Goal: Information Seeking & Learning: Check status

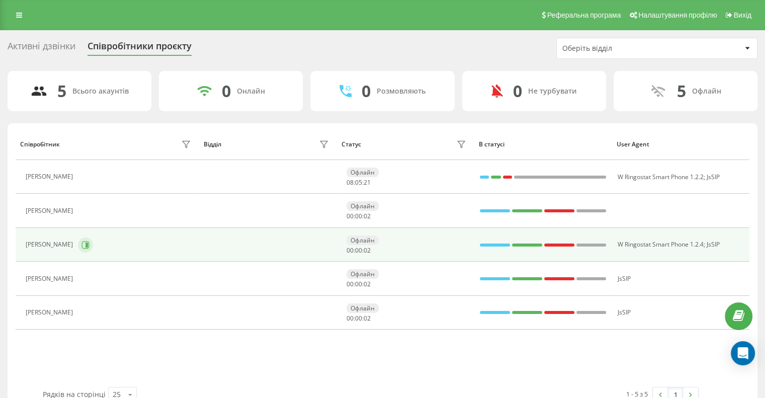
click at [83, 246] on icon at bounding box center [86, 245] width 8 height 8
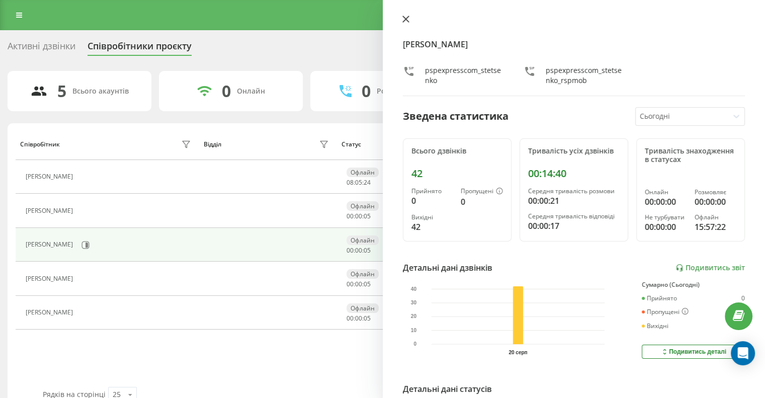
click at [404, 20] on icon at bounding box center [406, 19] width 7 height 7
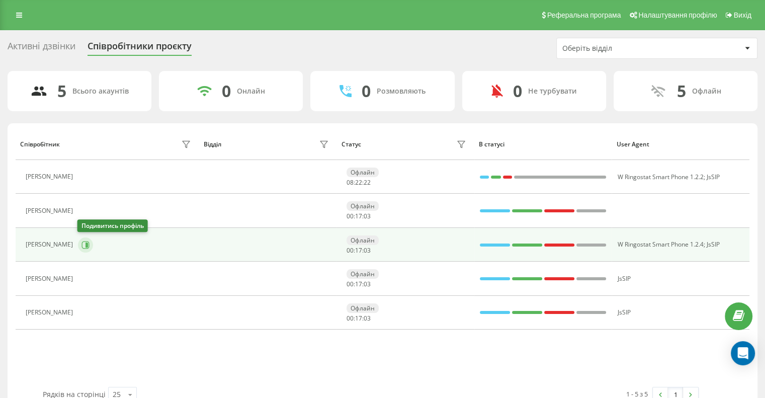
click at [85, 250] on button at bounding box center [85, 244] width 15 height 15
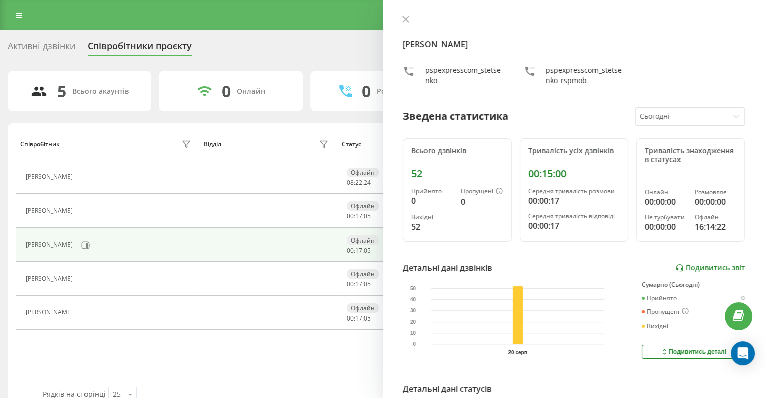
click at [686, 265] on link "Подивитись звіт" at bounding box center [710, 268] width 69 height 9
click at [405, 21] on icon at bounding box center [406, 19] width 6 height 6
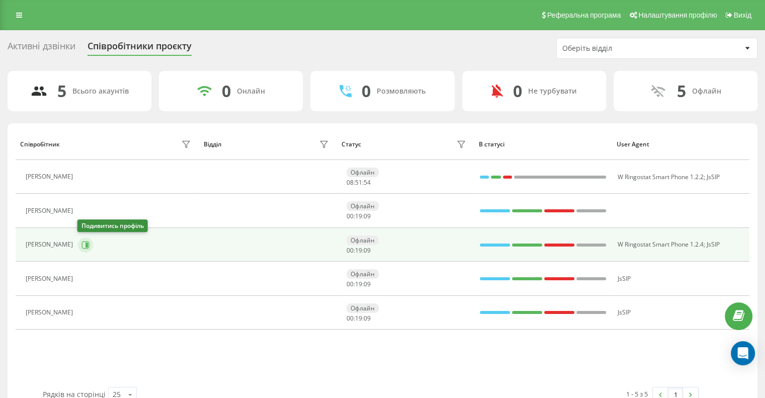
click at [87, 243] on icon at bounding box center [86, 245] width 8 height 8
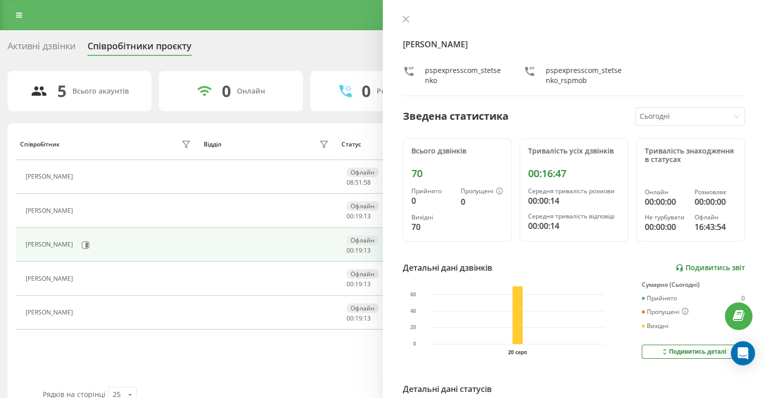
click at [693, 267] on link "Подивитись звіт" at bounding box center [710, 268] width 69 height 9
click at [401, 18] on button at bounding box center [406, 20] width 13 height 10
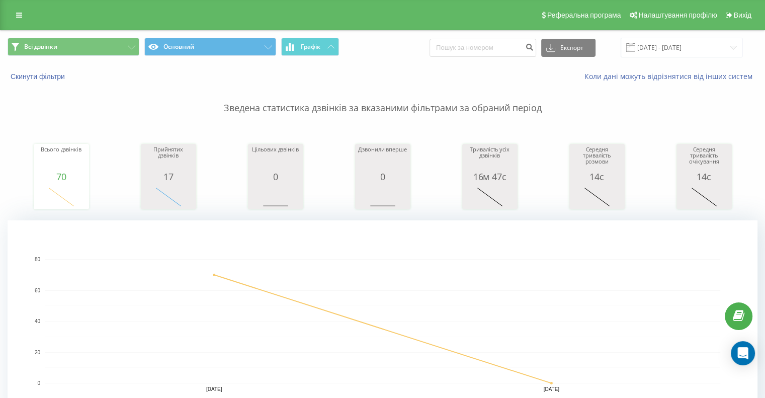
click at [518, 277] on rect "A chart." at bounding box center [382, 321] width 675 height 124
drag, startPoint x: 236, startPoint y: 263, endPoint x: 247, endPoint y: 253, distance: 14.2
click at [236, 263] on rect "A chart." at bounding box center [382, 321] width 675 height 124
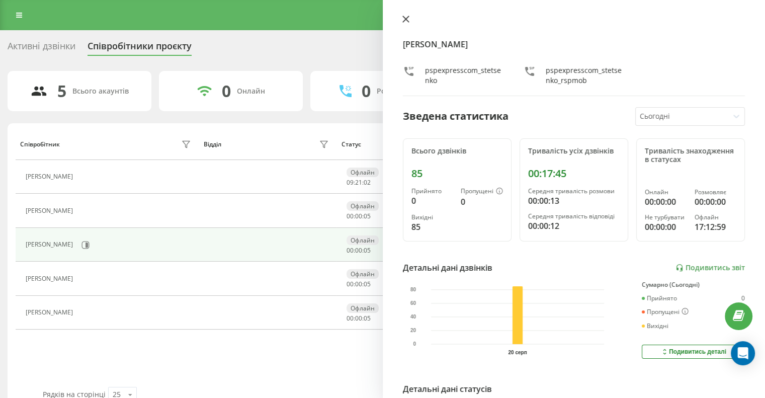
click at [405, 19] on icon at bounding box center [406, 19] width 6 height 6
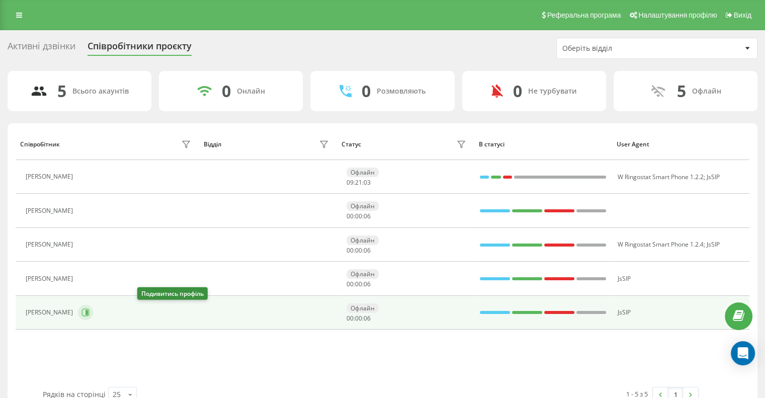
click at [90, 311] on icon at bounding box center [86, 312] width 8 height 8
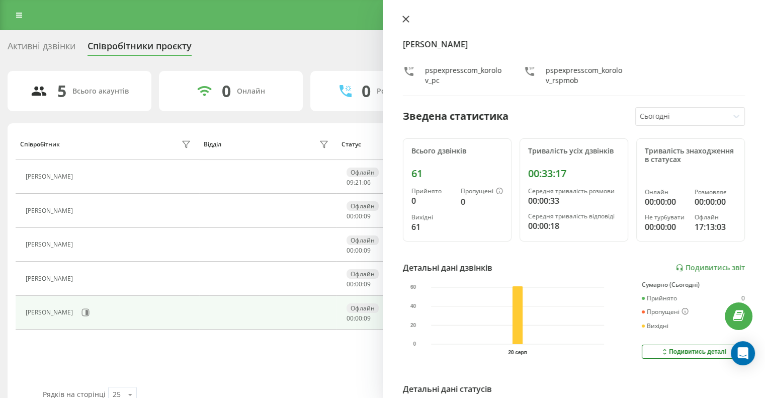
click at [407, 19] on icon at bounding box center [406, 19] width 7 height 7
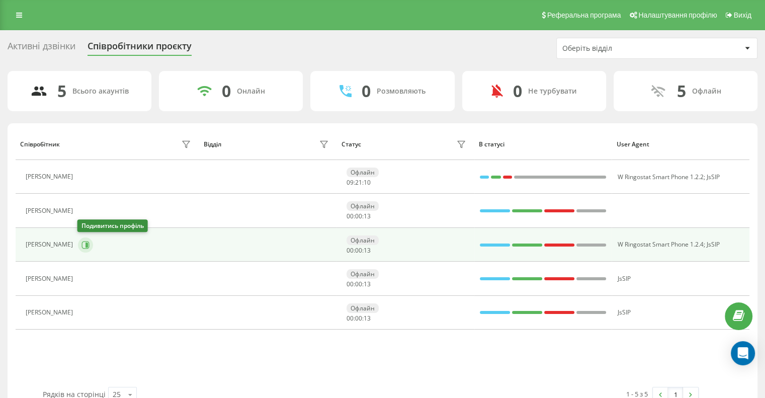
click at [82, 243] on icon at bounding box center [86, 245] width 8 height 8
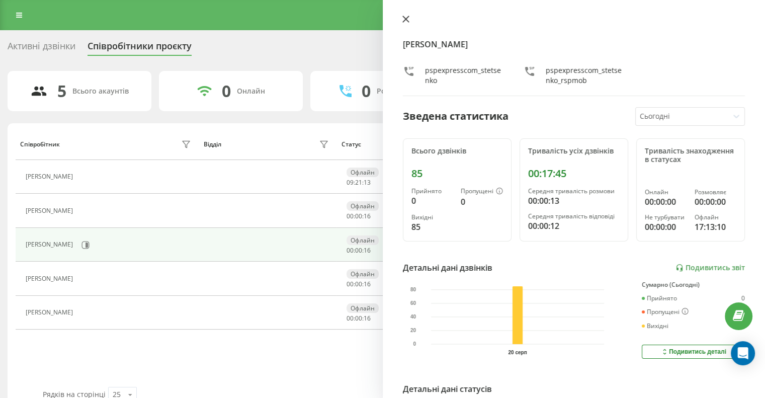
click at [403, 19] on icon at bounding box center [406, 19] width 7 height 7
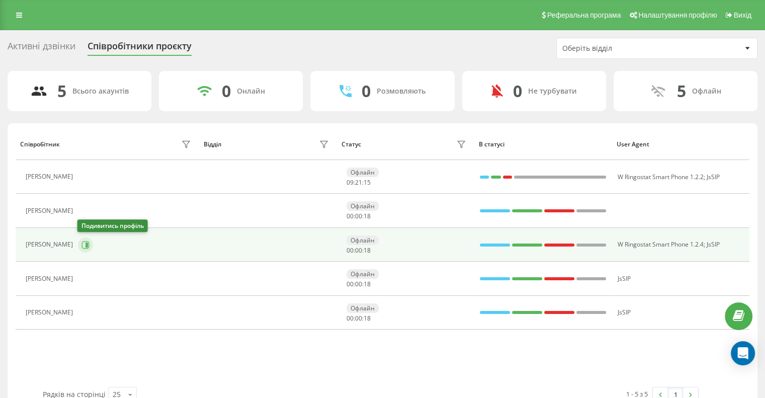
click at [89, 248] on button at bounding box center [85, 244] width 15 height 15
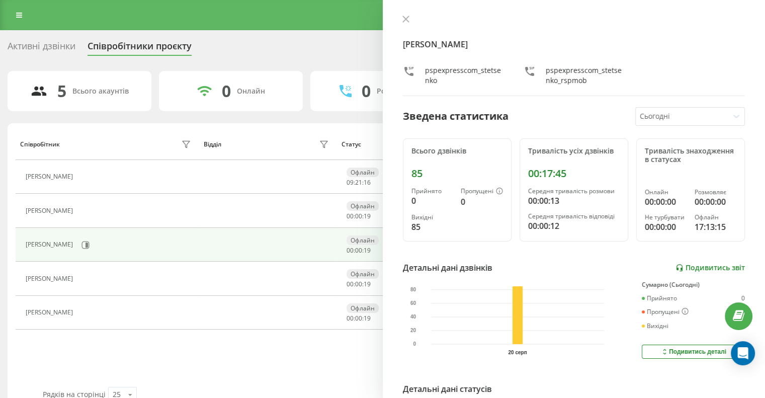
click at [680, 269] on link "Подивитись звіт" at bounding box center [710, 268] width 69 height 9
click at [409, 19] on button at bounding box center [406, 20] width 13 height 10
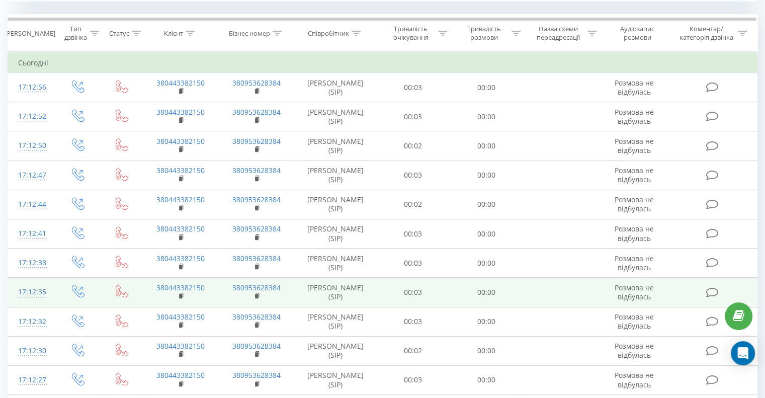
scroll to position [56, 0]
